Goal: Communication & Community: Answer question/provide support

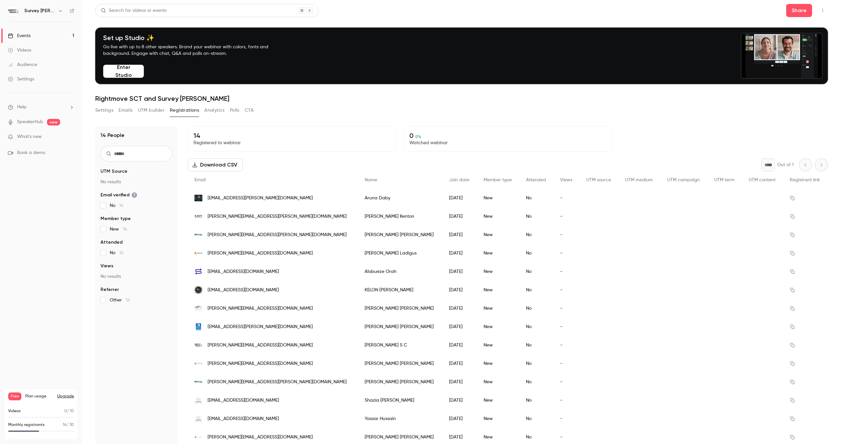
click at [53, 29] on link "Events 1" at bounding box center [41, 36] width 82 height 14
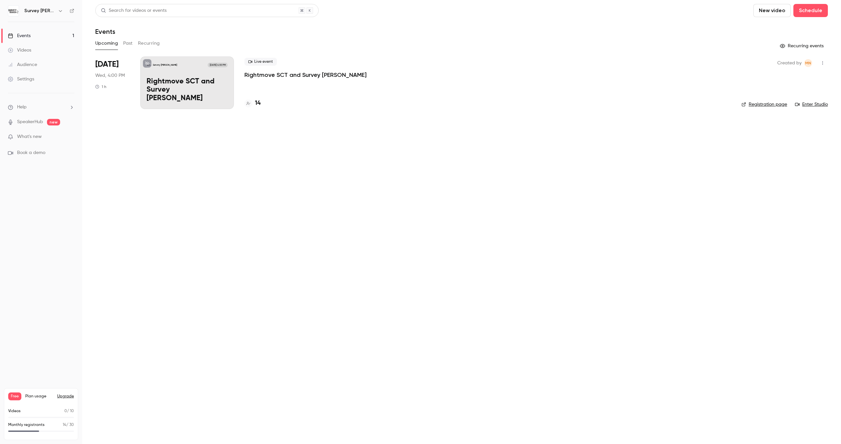
click at [201, 77] on div "Survey Booker CRM Oct 15, 4:00 PM Rightmove SCT and Survey Booker" at bounding box center [187, 83] width 94 height 53
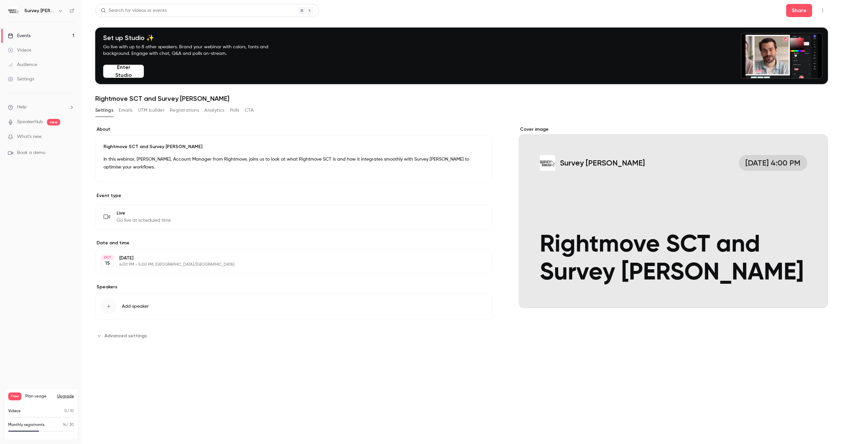
click at [824, 11] on icon "button" at bounding box center [822, 10] width 5 height 5
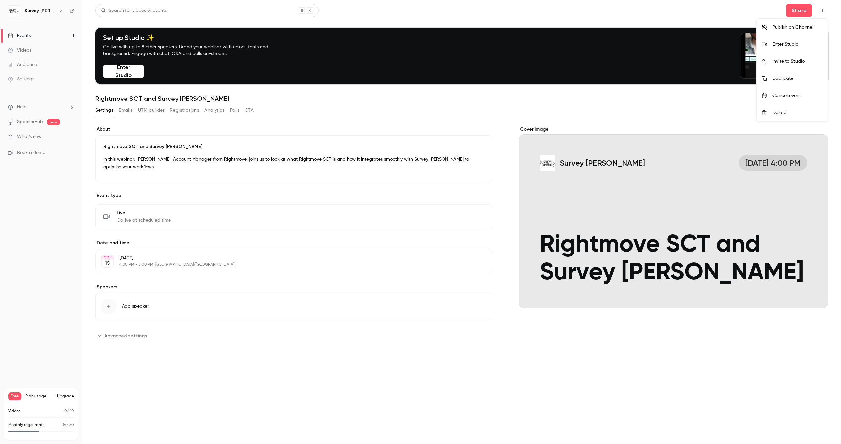
click at [793, 47] on div "Enter Studio" at bounding box center [798, 44] width 50 height 7
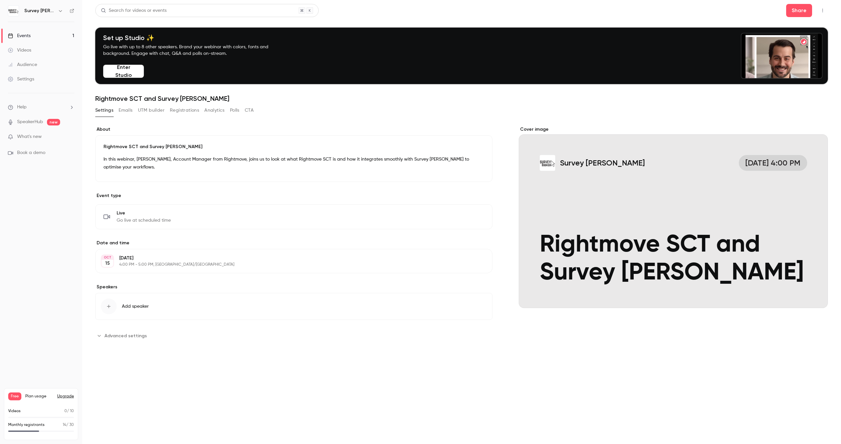
click at [829, 5] on main "**********" at bounding box center [461, 222] width 759 height 444
click at [827, 8] on button "button" at bounding box center [823, 10] width 11 height 11
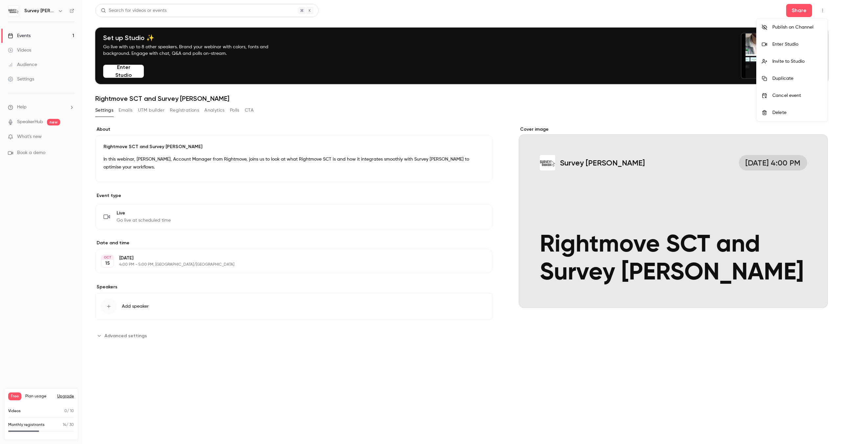
click at [793, 62] on div "Invite to Studio" at bounding box center [798, 61] width 50 height 7
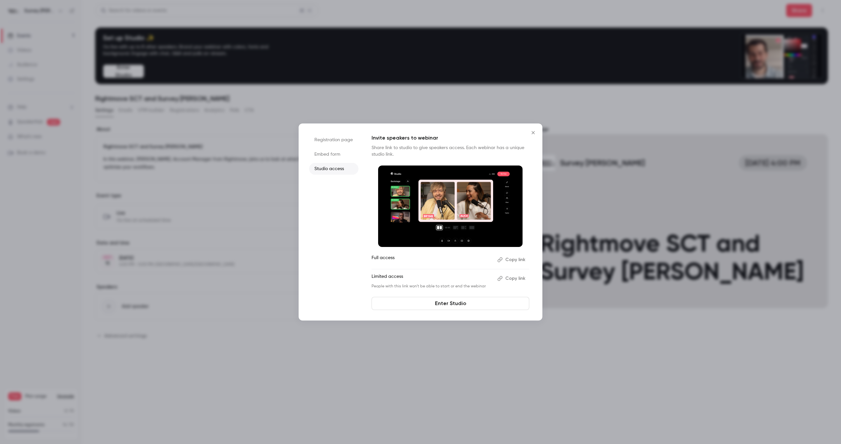
click at [508, 279] on button "Copy link" at bounding box center [512, 278] width 35 height 11
click at [236, 224] on div at bounding box center [420, 222] width 841 height 444
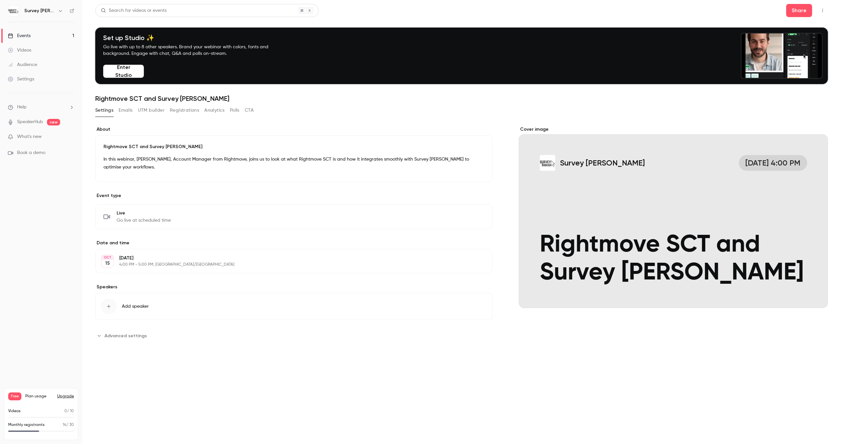
click at [176, 110] on button "Registrations" at bounding box center [184, 110] width 29 height 11
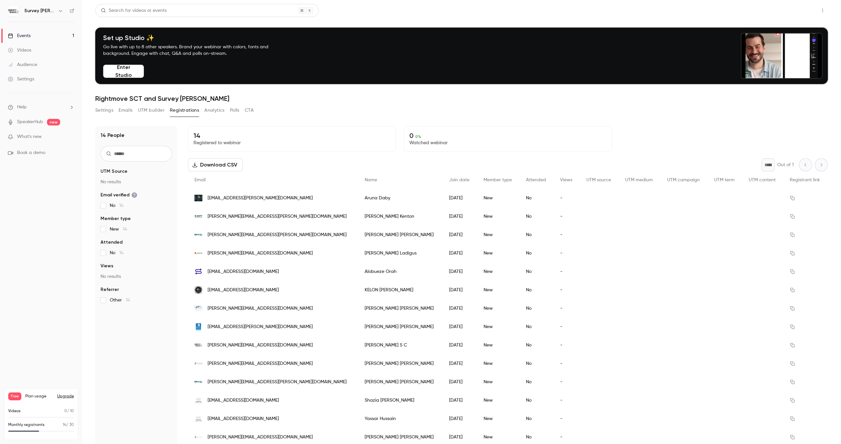
click at [794, 17] on button "Share" at bounding box center [800, 10] width 26 height 13
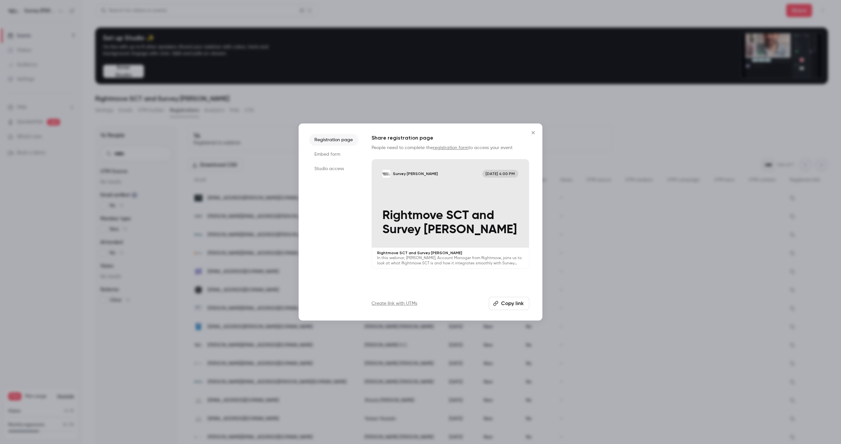
click at [504, 304] on button "Copy link" at bounding box center [509, 303] width 40 height 13
click at [313, 123] on div at bounding box center [420, 222] width 841 height 444
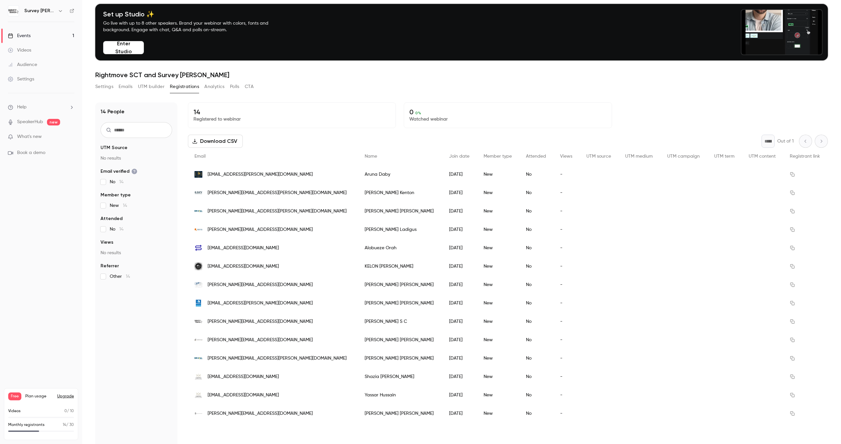
scroll to position [64, 0]
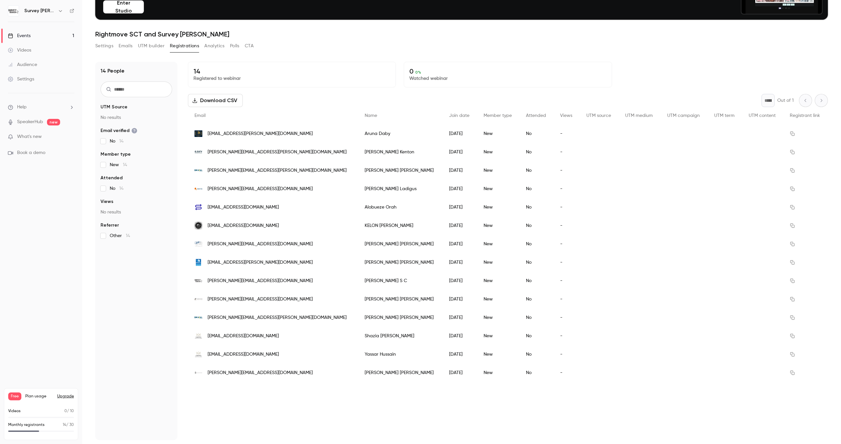
scroll to position [64, 0]
click at [100, 49] on button "Settings" at bounding box center [104, 46] width 18 height 11
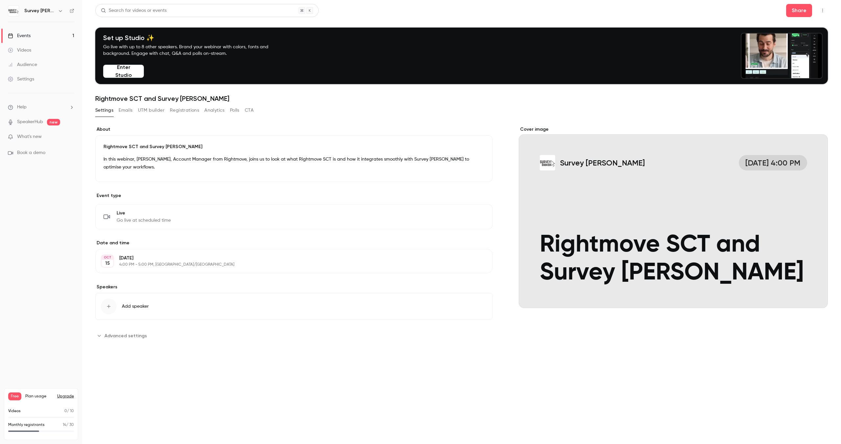
click at [135, 308] on span "Add speaker" at bounding box center [135, 306] width 27 height 7
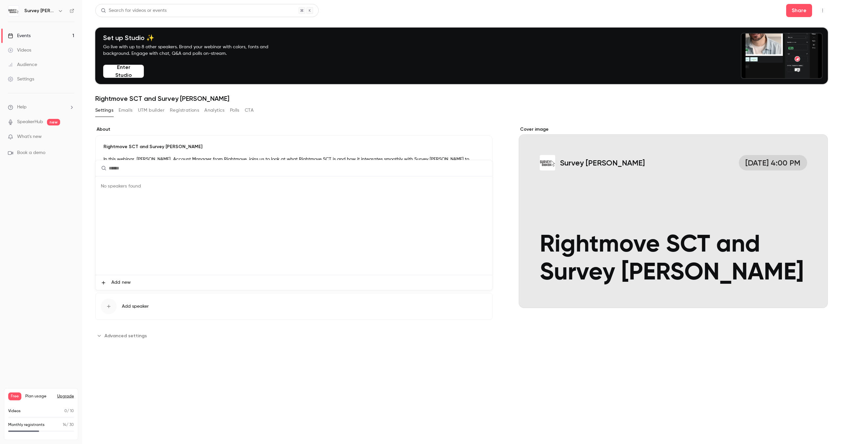
click at [119, 283] on span "Add new" at bounding box center [120, 282] width 19 height 7
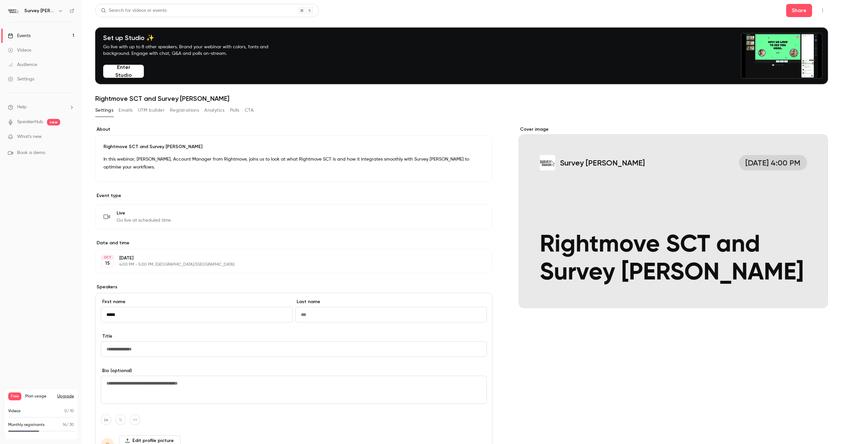
type input "*****"
type input "******"
click at [128, 345] on input "Title" at bounding box center [294, 350] width 386 height 16
click at [111, 350] on input "**********" at bounding box center [294, 350] width 386 height 16
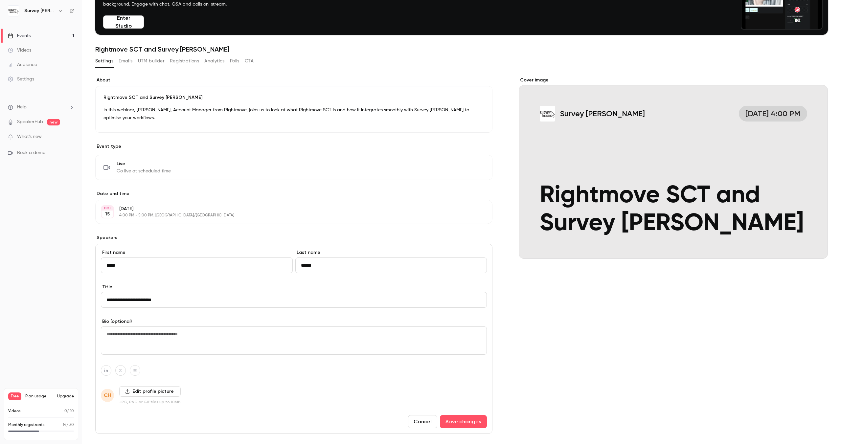
scroll to position [80, 0]
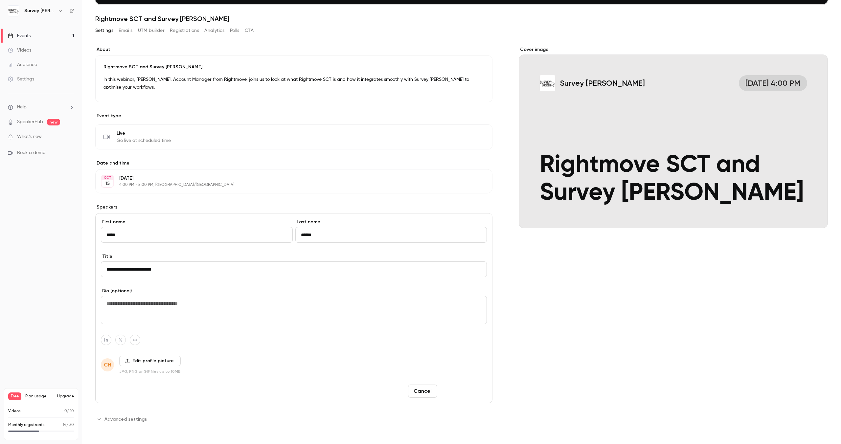
type input "**********"
click at [464, 389] on button "Save changes" at bounding box center [463, 391] width 47 height 13
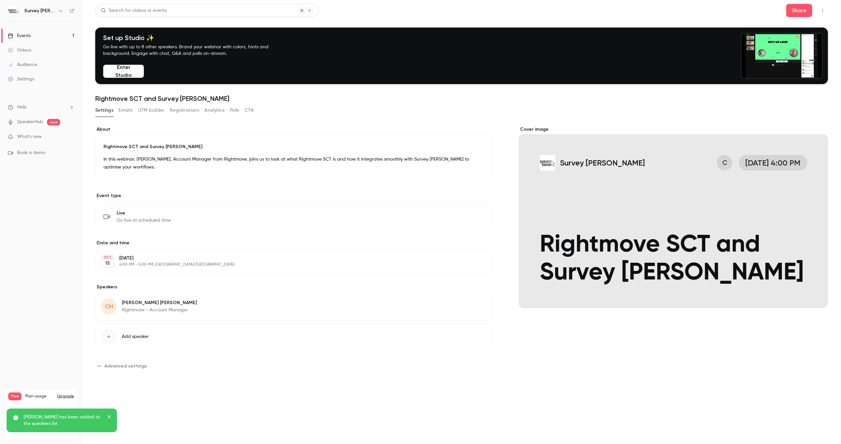
click at [133, 335] on span "Add speaker" at bounding box center [135, 337] width 27 height 7
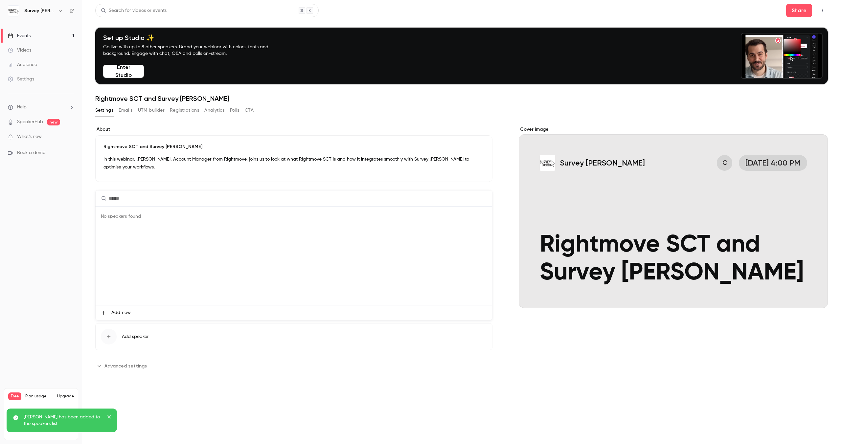
click at [123, 310] on span "Add new" at bounding box center [120, 313] width 19 height 7
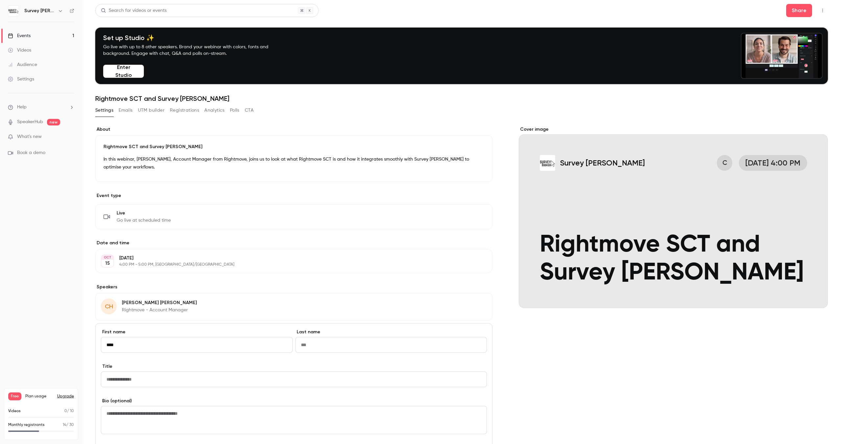
type input "****"
type input "*****"
click at [116, 380] on input "Title" at bounding box center [294, 380] width 386 height 16
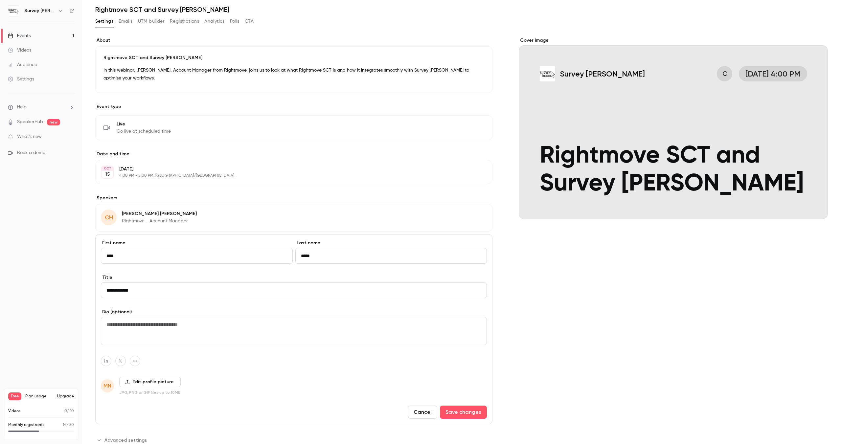
scroll to position [110, 0]
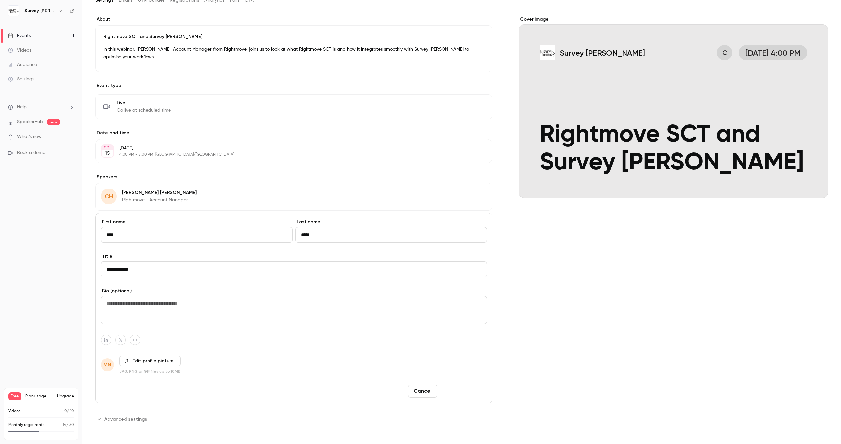
type input "**********"
click at [470, 392] on button "Save changes" at bounding box center [463, 391] width 47 height 13
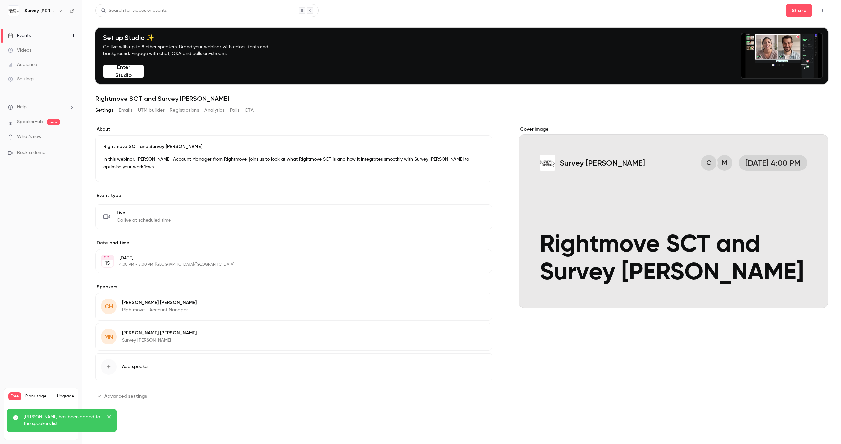
scroll to position [0, 0]
click at [135, 396] on span "Advanced settings" at bounding box center [126, 396] width 42 height 7
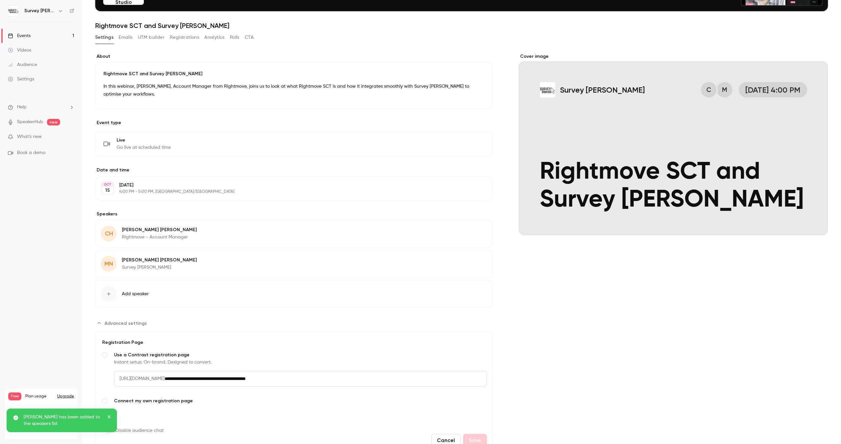
scroll to position [104, 0]
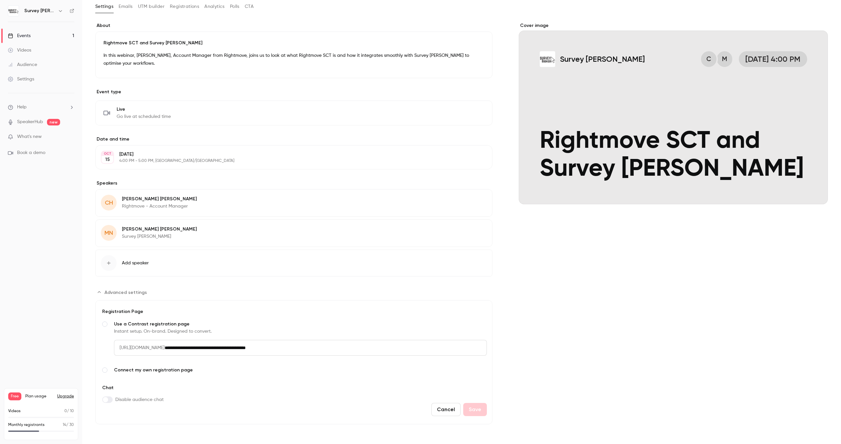
click at [22, 74] on link "Settings" at bounding box center [41, 79] width 82 height 14
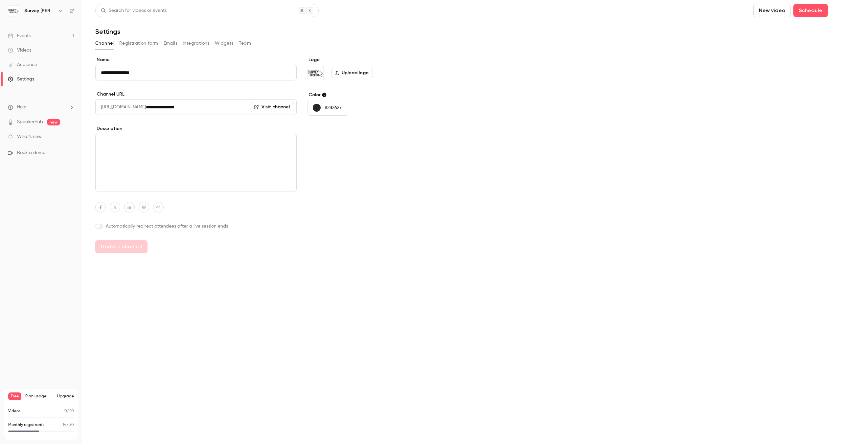
click at [144, 44] on button "Registration form" at bounding box center [138, 43] width 39 height 11
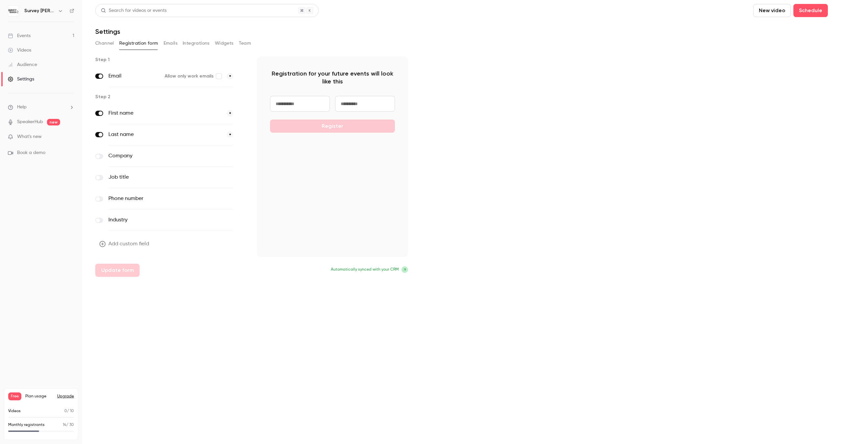
click at [169, 44] on button "Emails" at bounding box center [171, 43] width 14 height 11
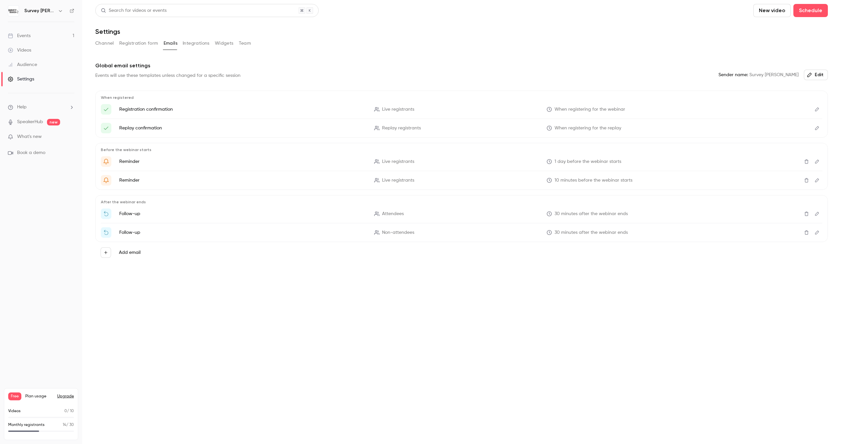
click at [191, 44] on button "Integrations" at bounding box center [196, 43] width 27 height 11
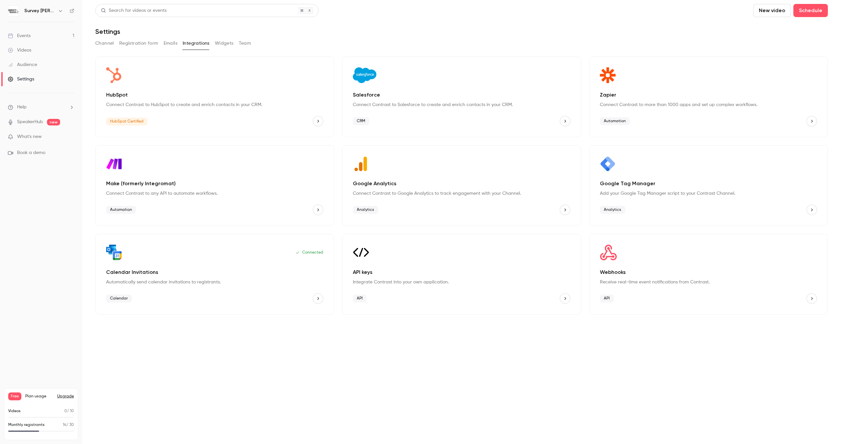
click at [225, 45] on button "Widgets" at bounding box center [224, 43] width 19 height 11
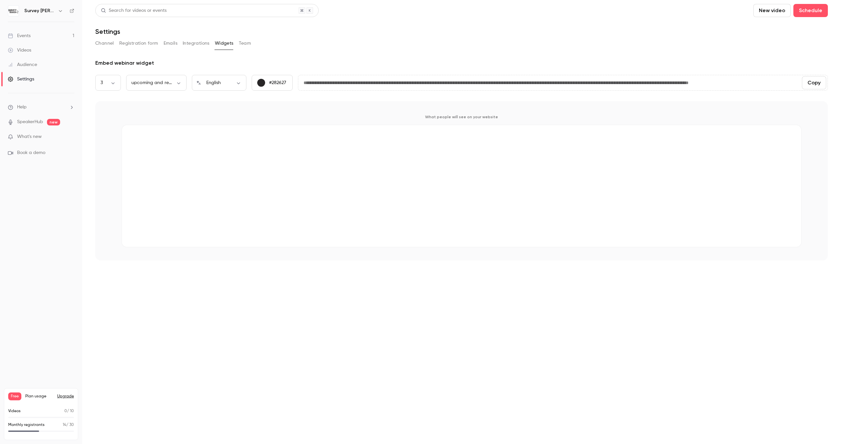
click at [247, 44] on button "Team" at bounding box center [245, 43] width 12 height 11
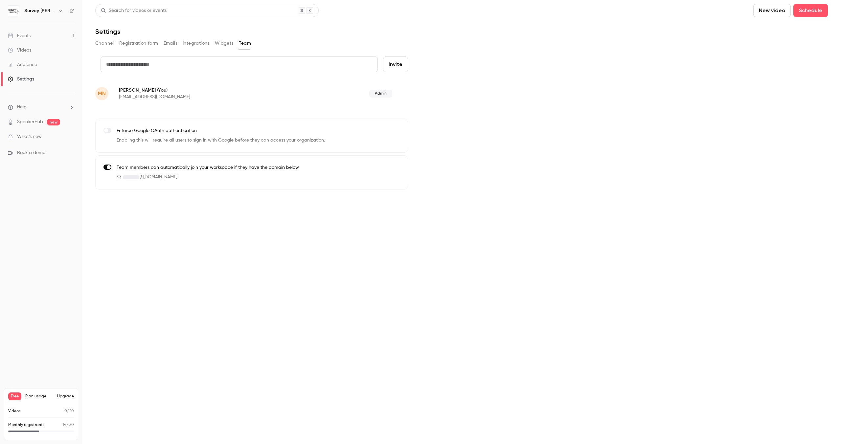
click at [187, 67] on input "text" at bounding box center [239, 65] width 277 height 16
paste input "**********"
type input "**********"
click at [391, 68] on button "Invite" at bounding box center [395, 65] width 25 height 16
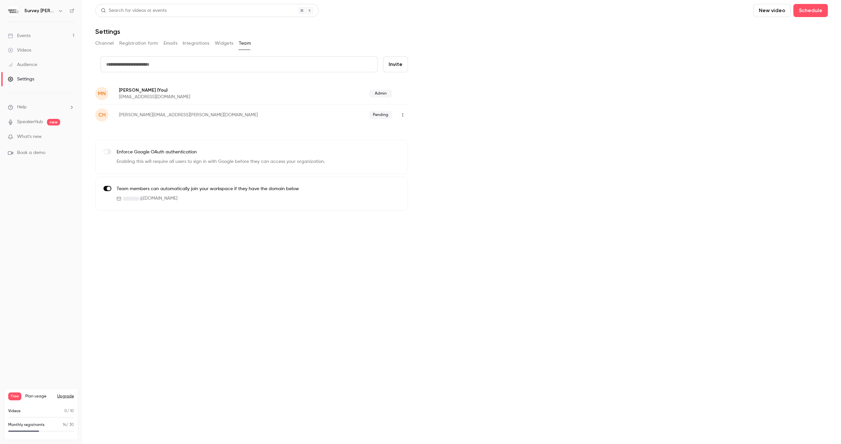
click at [39, 64] on link "Audience" at bounding box center [41, 65] width 82 height 14
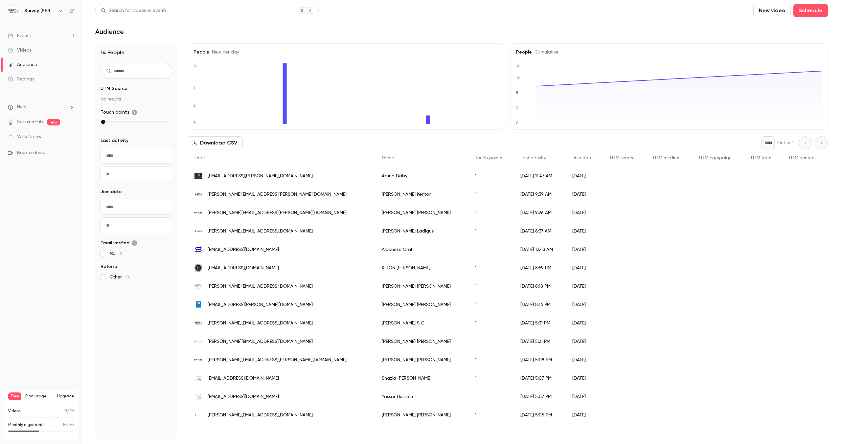
click at [38, 50] on link "Videos" at bounding box center [41, 50] width 82 height 14
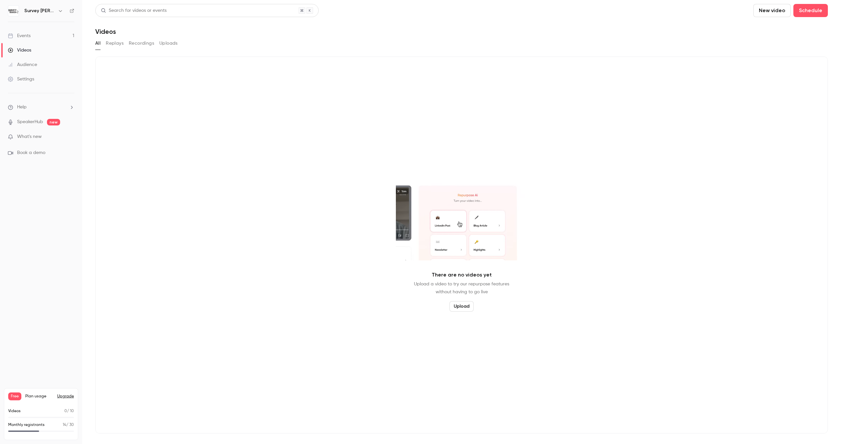
click at [39, 33] on link "Events 1" at bounding box center [41, 36] width 82 height 14
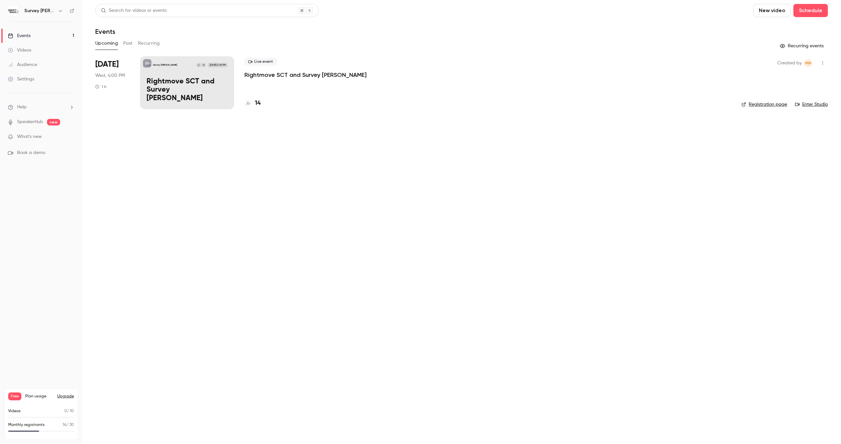
click at [824, 62] on icon "button" at bounding box center [822, 63] width 5 height 5
click at [785, 97] on div "Invite to Studio" at bounding box center [798, 97] width 50 height 7
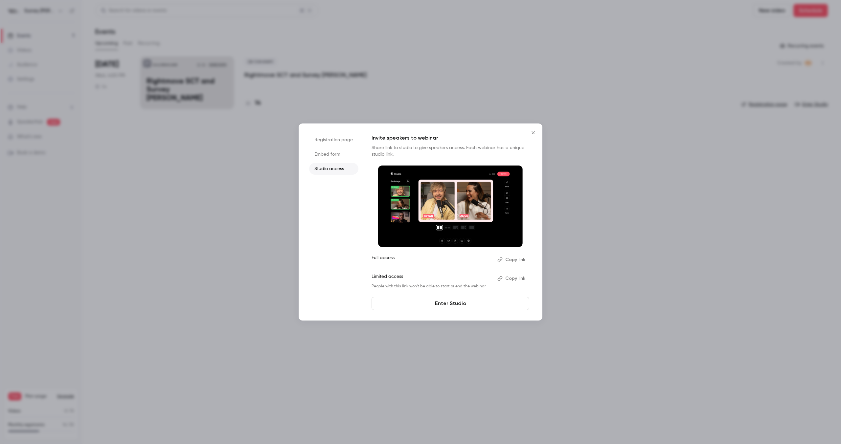
click at [507, 261] on button "Copy link" at bounding box center [512, 260] width 35 height 11
click at [489, 75] on div at bounding box center [420, 222] width 841 height 444
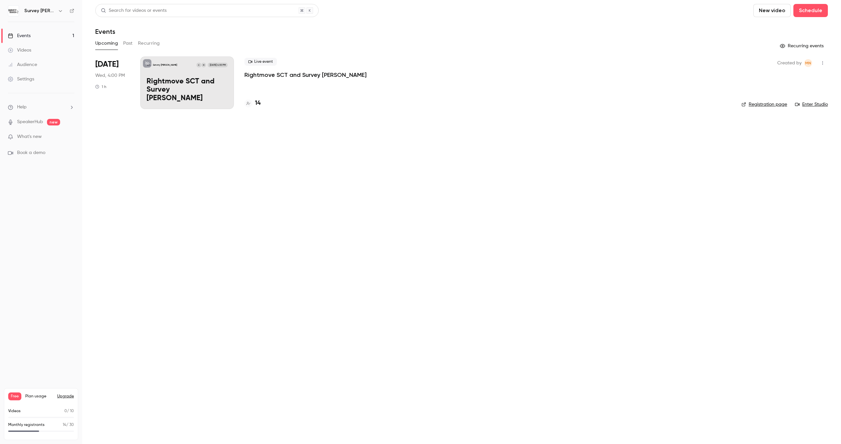
click at [22, 75] on link "Settings" at bounding box center [41, 79] width 82 height 14
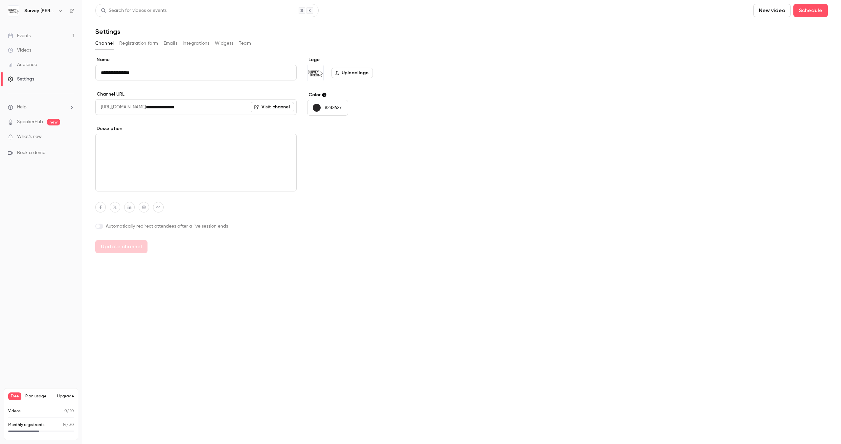
click at [44, 12] on h6 "Survey [PERSON_NAME]" at bounding box center [39, 11] width 31 height 7
drag, startPoint x: 51, startPoint y: 11, endPoint x: 61, endPoint y: 11, distance: 10.2
click at [53, 11] on h6 "Survey [PERSON_NAME]" at bounding box center [39, 11] width 31 height 7
click at [61, 11] on icon "button" at bounding box center [60, 11] width 3 height 2
drag, startPoint x: 84, startPoint y: 184, endPoint x: 74, endPoint y: 166, distance: 20.8
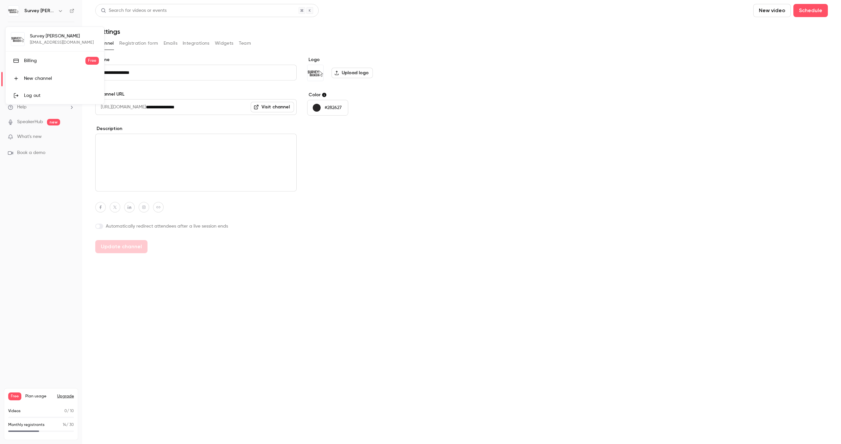
click at [84, 184] on div at bounding box center [420, 222] width 841 height 444
click at [28, 110] on li "Help" at bounding box center [41, 107] width 66 height 7
click at [103, 99] on link "Talk to us" at bounding box center [121, 99] width 72 height 17
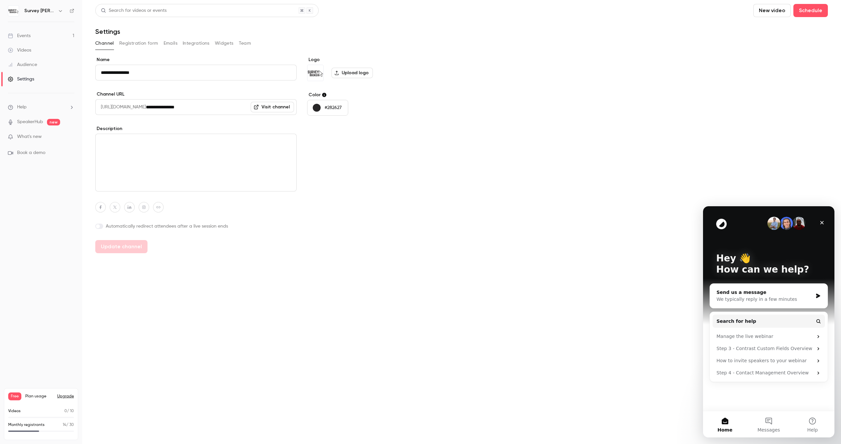
click at [811, 296] on div "Send us a message" at bounding box center [765, 292] width 96 height 7
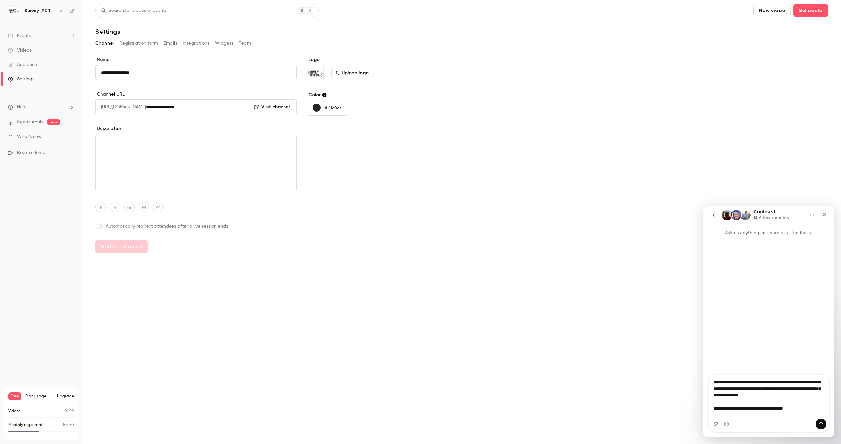
type textarea "**********"
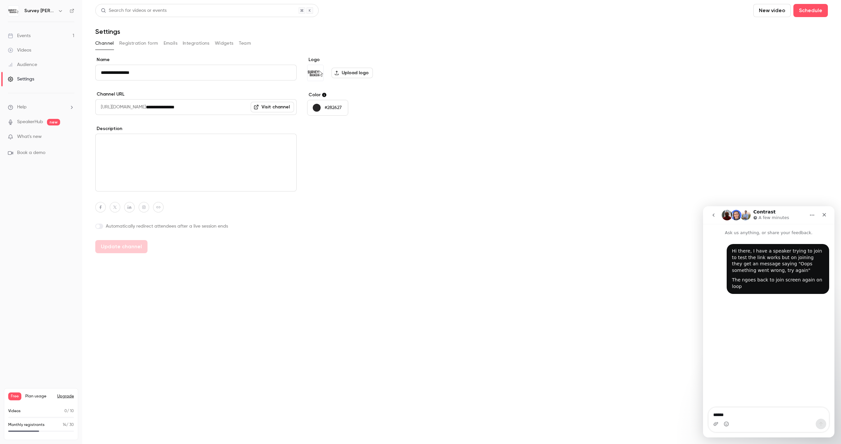
type textarea "******"
click at [724, 414] on textarea "**********" at bounding box center [769, 400] width 120 height 37
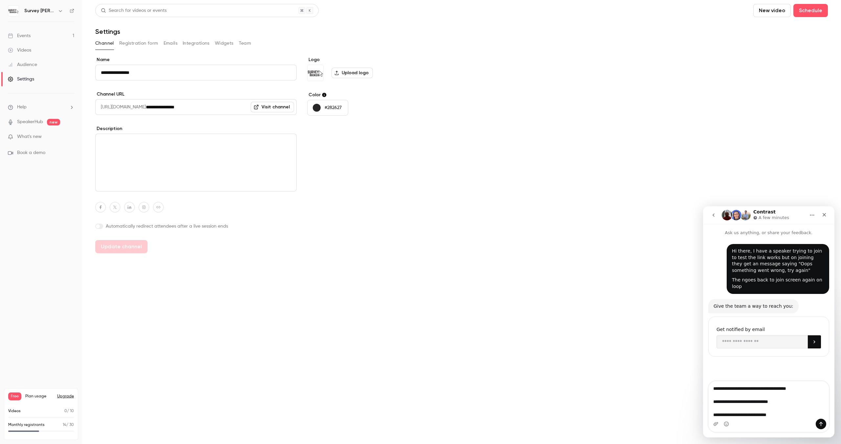
click at [790, 416] on textarea "**********" at bounding box center [769, 400] width 120 height 37
type textarea "**********"
click at [821, 423] on icon "Send a message…" at bounding box center [822, 424] width 4 height 4
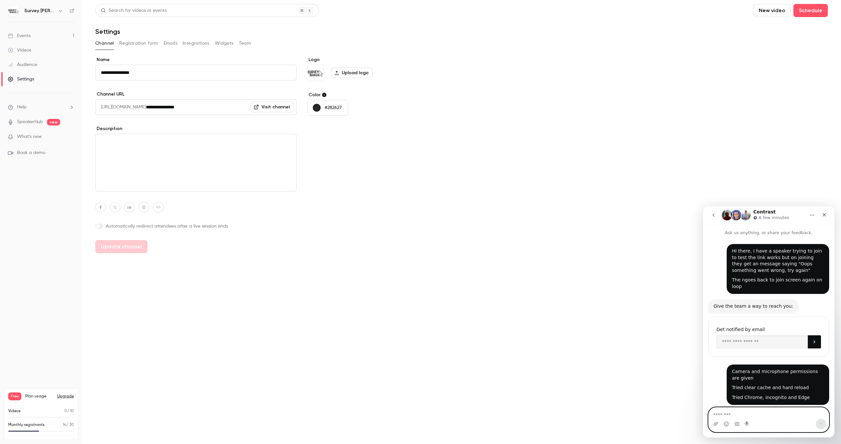
scroll to position [4, 0]
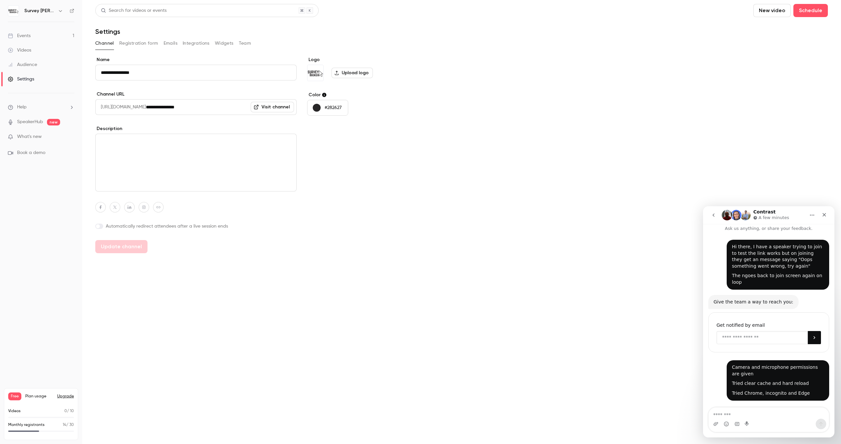
click at [764, 334] on input "Enter your email" at bounding box center [762, 337] width 91 height 13
type input "*"
type input "**********"
click at [820, 338] on button "Submit" at bounding box center [814, 337] width 13 height 13
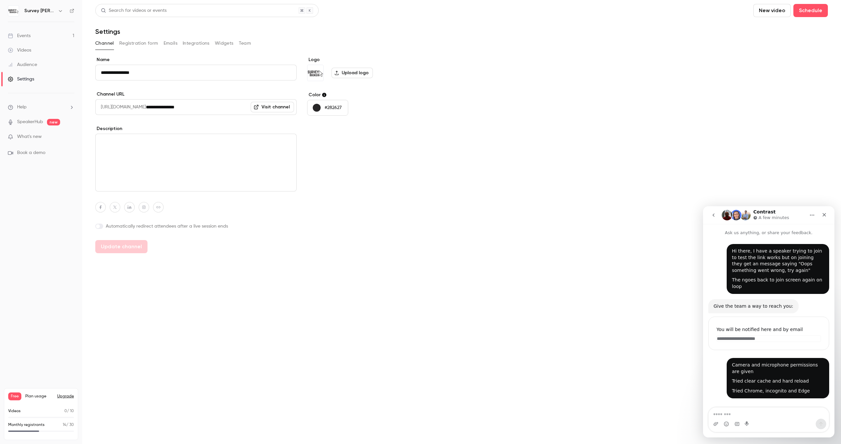
scroll to position [0, 0]
click at [245, 44] on button "Team" at bounding box center [245, 43] width 12 height 11
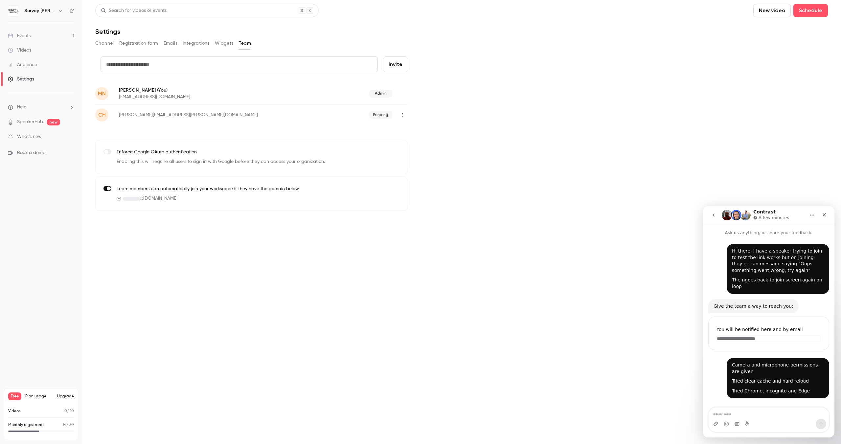
click at [401, 116] on icon "button" at bounding box center [402, 115] width 5 height 5
click at [418, 147] on div "Delete invitation" at bounding box center [439, 149] width 50 height 7
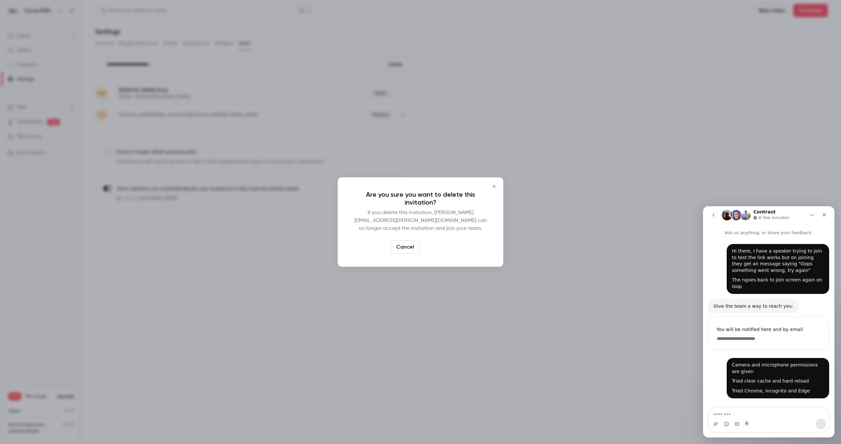
click at [441, 242] on button "Delete" at bounding box center [437, 247] width 28 height 13
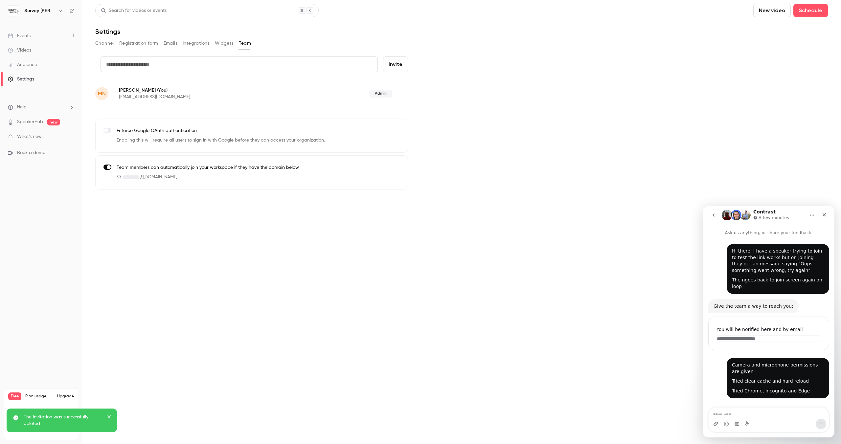
click at [47, 36] on link "Events 1" at bounding box center [41, 36] width 82 height 14
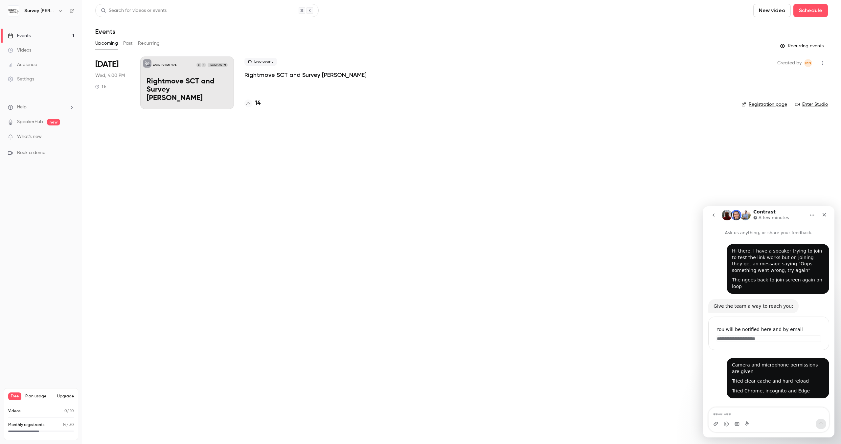
click at [156, 45] on button "Recurring" at bounding box center [149, 43] width 22 height 11
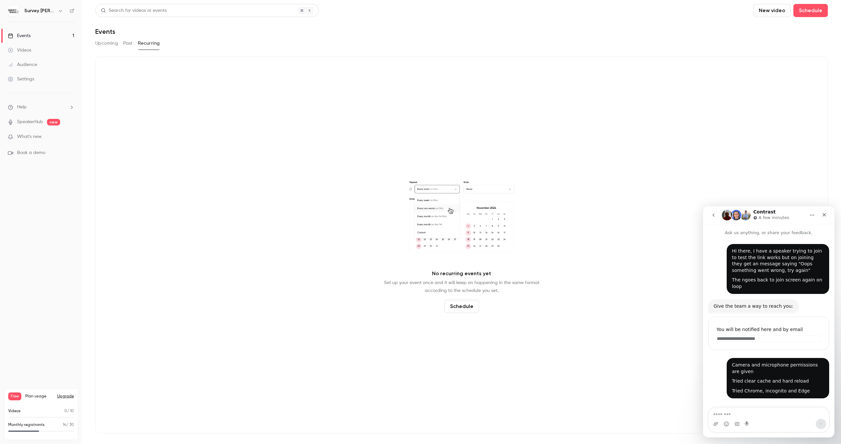
click at [126, 45] on button "Past" at bounding box center [128, 43] width 10 height 11
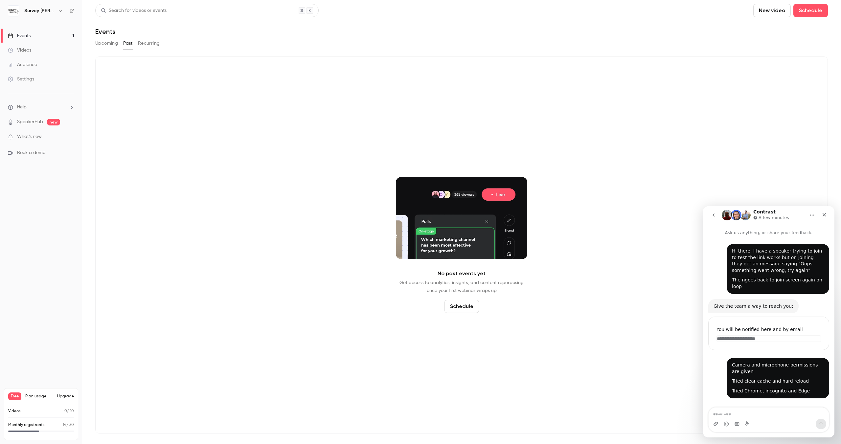
click at [115, 44] on button "Upcoming" at bounding box center [106, 43] width 23 height 11
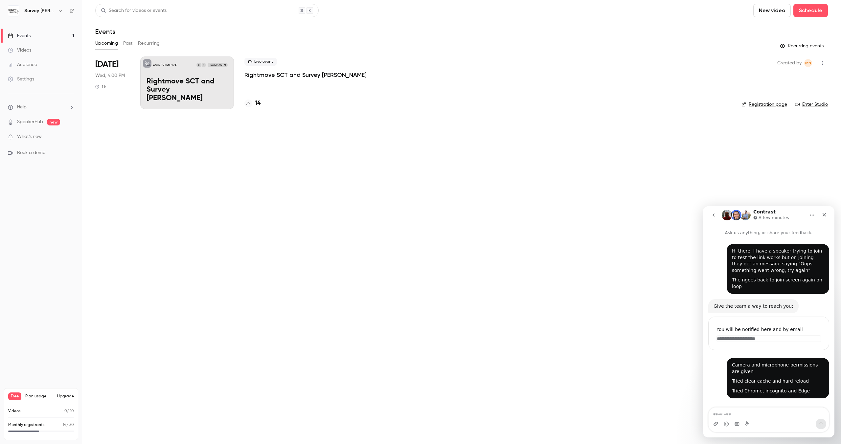
click at [170, 80] on div "Survey Booker CRM M C Oct 15, 4:00 PM Rightmove SCT and Survey Booker" at bounding box center [187, 83] width 94 height 53
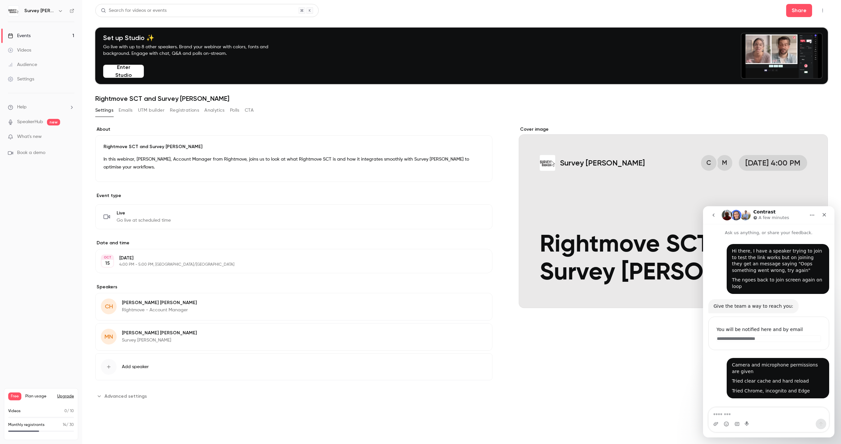
click at [130, 400] on div "**********" at bounding box center [461, 271] width 733 height 291
click at [130, 400] on button "Advanced settings" at bounding box center [123, 396] width 56 height 11
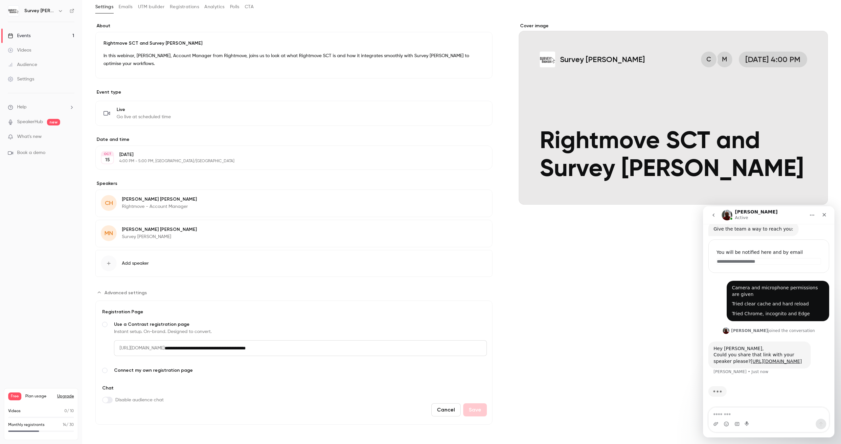
scroll to position [84, 0]
drag, startPoint x: 736, startPoint y: 363, endPoint x: 731, endPoint y: 355, distance: 8.9
click at [731, 355] on div "Could you share that link with your speaker please? https://meet.google.com/sfg…" at bounding box center [760, 358] width 92 height 13
copy link "https://meet.google.com/sfg-mfqw-ovm"
drag, startPoint x: 742, startPoint y: 421, endPoint x: 736, endPoint y: 415, distance: 8.1
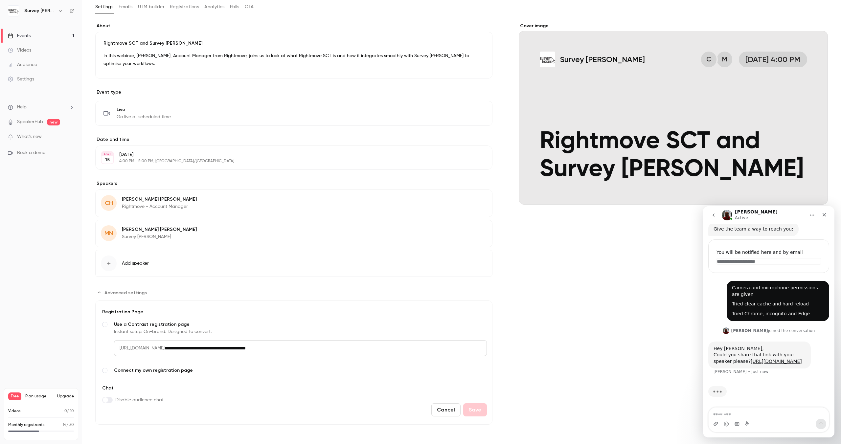
click at [742, 421] on div "Intercom messenger" at bounding box center [769, 424] width 120 height 11
click at [736, 415] on textarea "Message…" at bounding box center [769, 413] width 120 height 11
type textarea "**********"
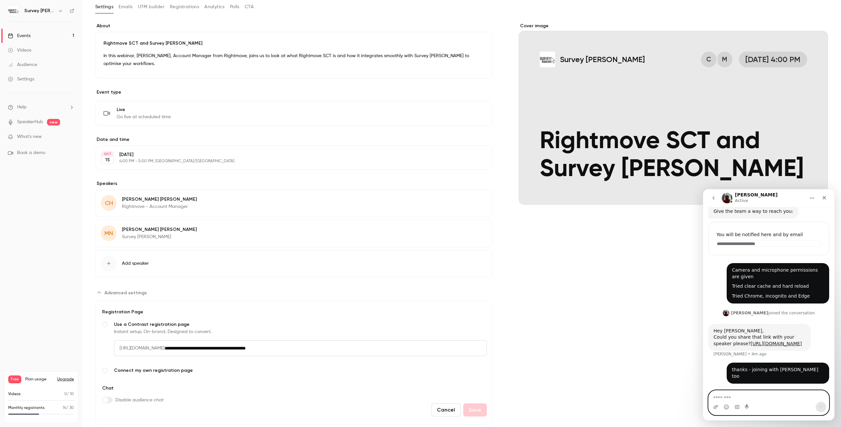
scroll to position [106, 0]
